Goal: Task Accomplishment & Management: Use online tool/utility

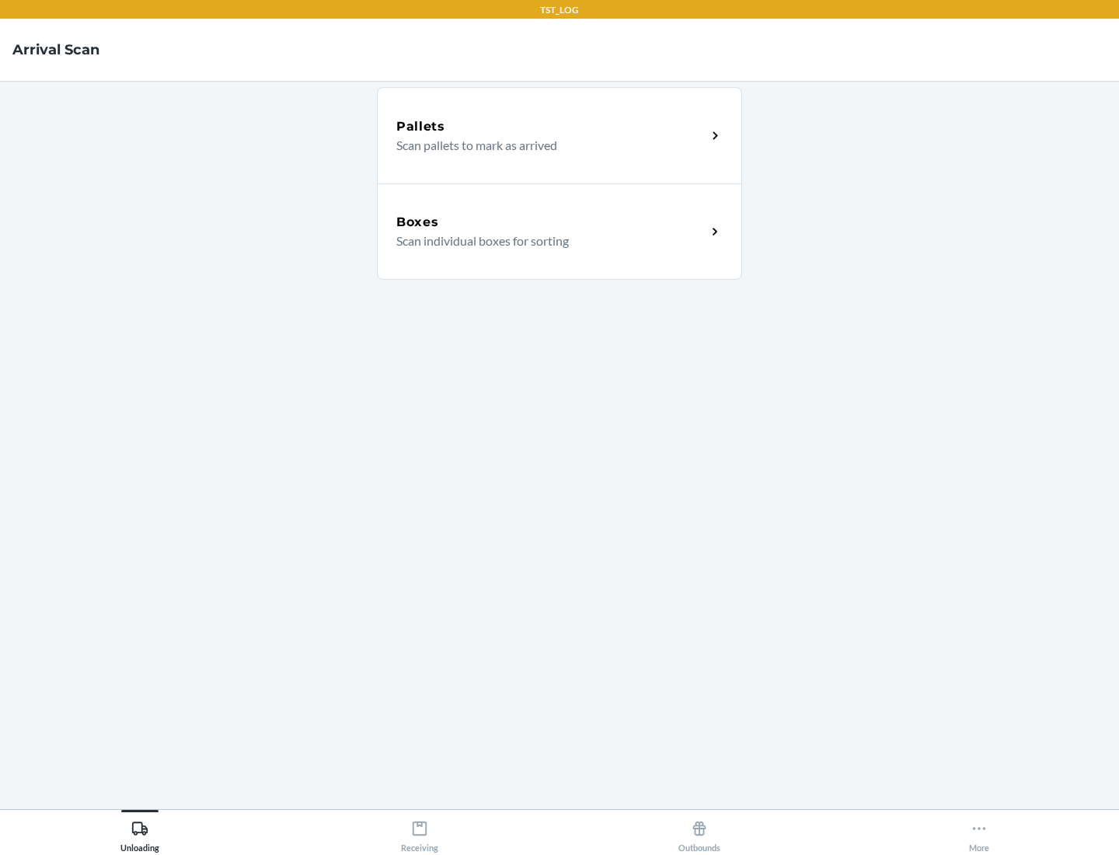
click at [551, 222] on div "Boxes" at bounding box center [551, 222] width 310 height 19
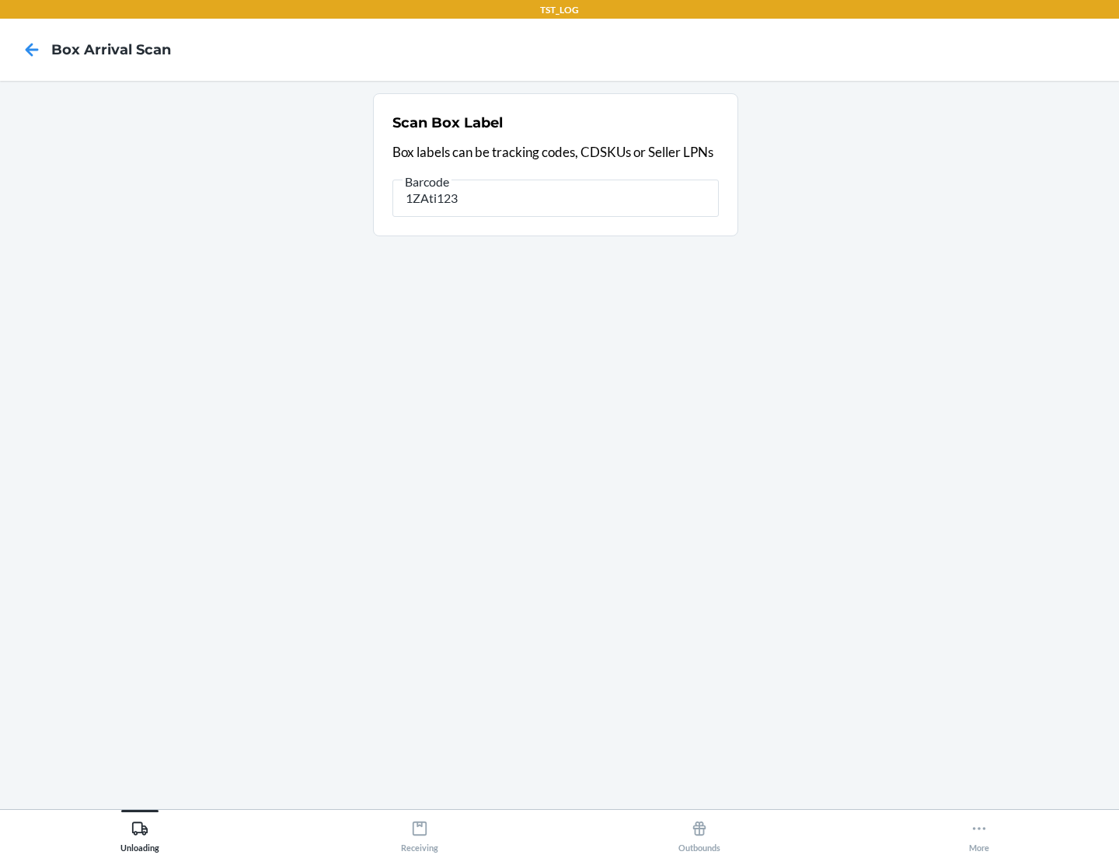
type input "1ZAti123"
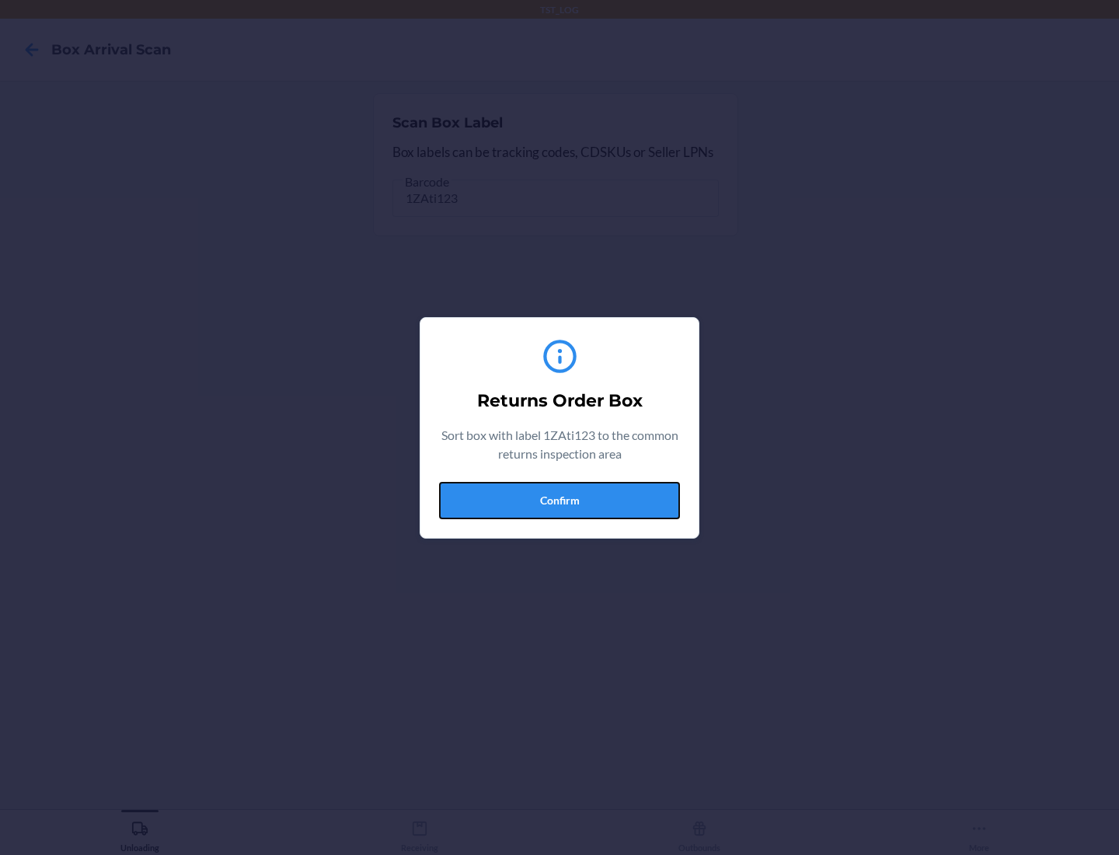
click at [559, 500] on button "Confirm" at bounding box center [559, 500] width 241 height 37
